Goal: Information Seeking & Learning: Learn about a topic

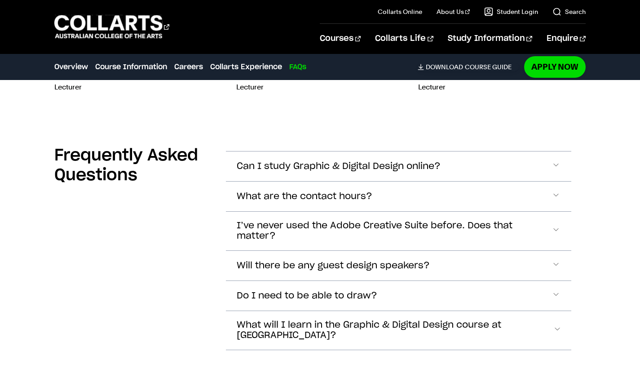
scroll to position [2908, 0]
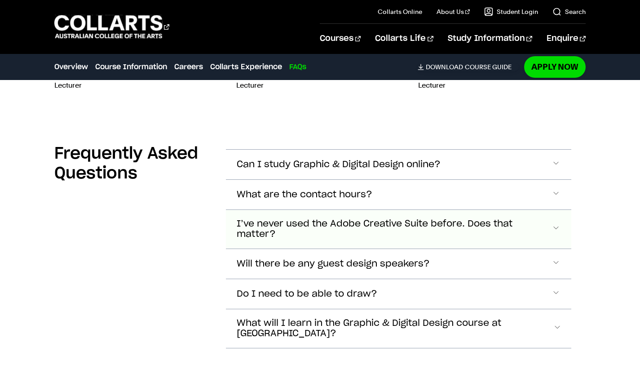
click at [274, 219] on span "I’ve never used the Adobe Creative Suite before. Does that matter?" at bounding box center [394, 229] width 315 height 21
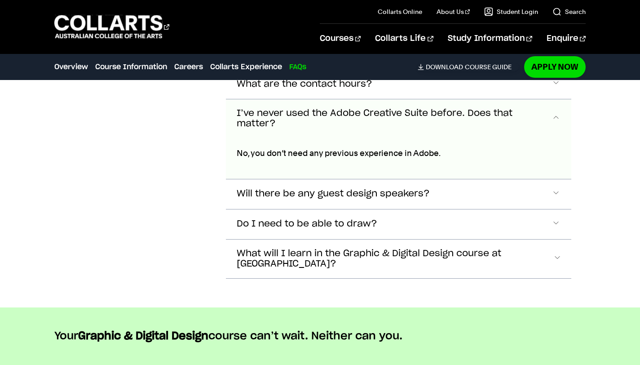
scroll to position [3018, 0]
click at [299, 108] on span "I’ve never used the Adobe Creative Suite before. Does that matter?" at bounding box center [394, 118] width 315 height 21
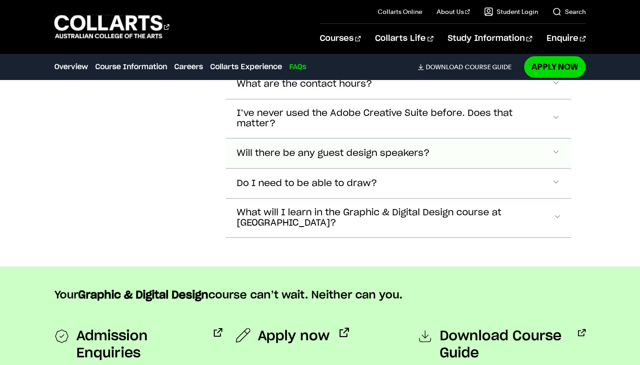
click at [302, 148] on span "Will there be any guest design speakers?" at bounding box center [333, 153] width 193 height 10
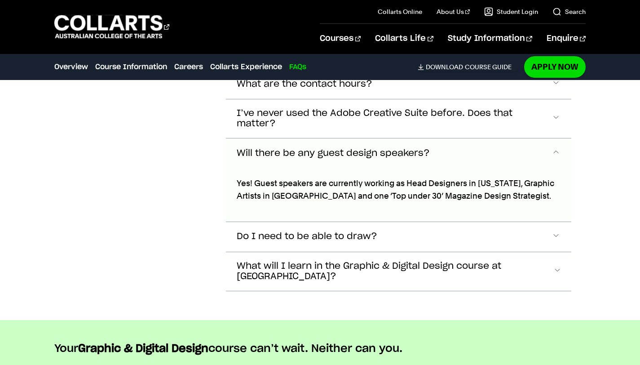
scroll to position [3057, 0]
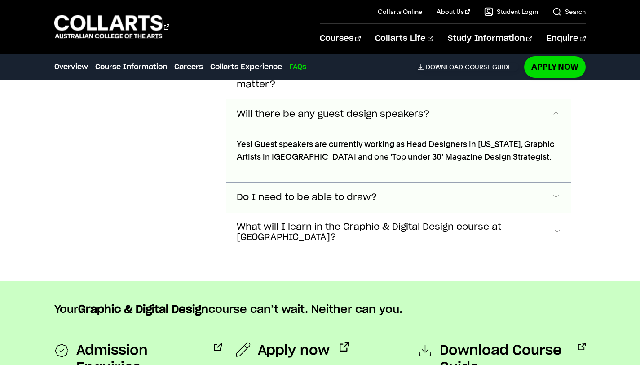
click at [297, 183] on button "Do I need to be able to draw?" at bounding box center [398, 198] width 345 height 30
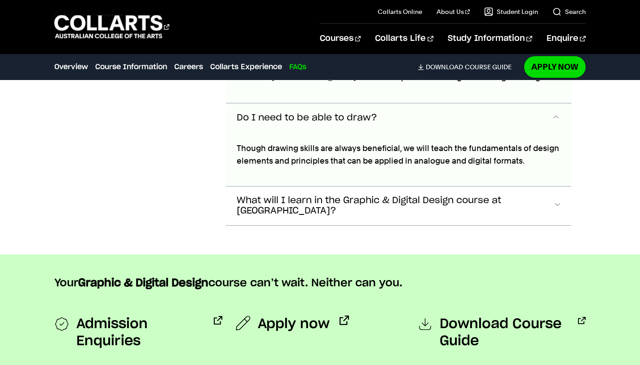
scroll to position [3140, 0]
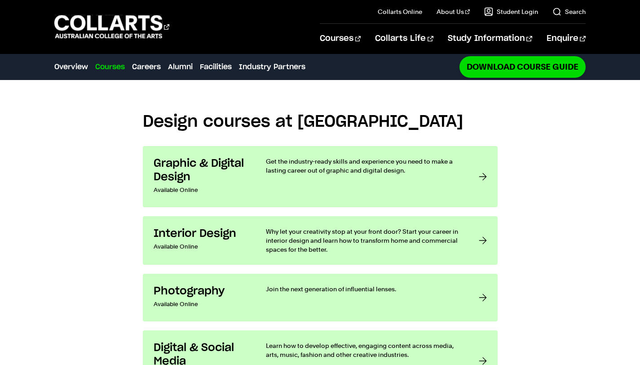
scroll to position [649, 0]
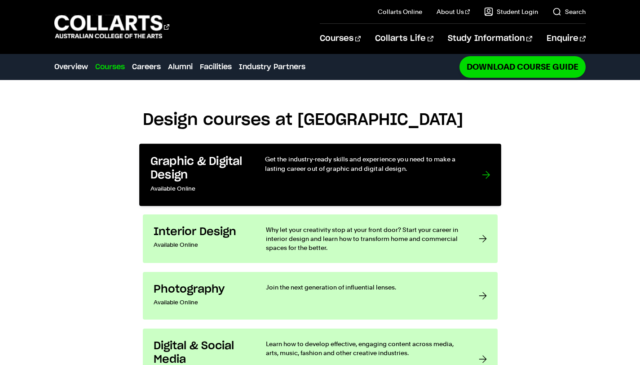
click at [360, 155] on div "Get the industry-ready skills and experience you need to make a lasting career …" at bounding box center [364, 175] width 199 height 40
click at [366, 155] on p "Get the industry-ready skills and experience you need to make a lasting career …" at bounding box center [364, 164] width 199 height 18
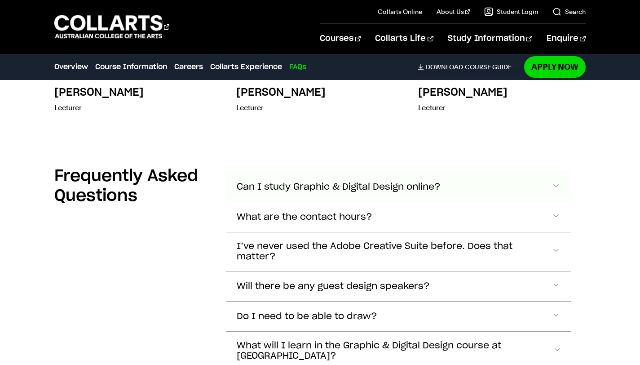
click at [371, 182] on span "Can I study Graphic & Digital Design online?" at bounding box center [339, 187] width 204 height 10
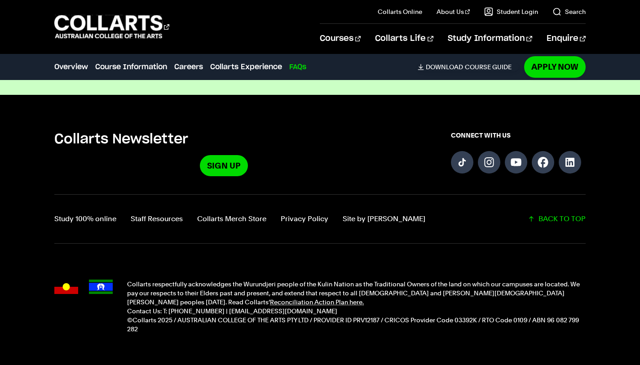
scroll to position [3432, 0]
